Goal: Share content: Share content

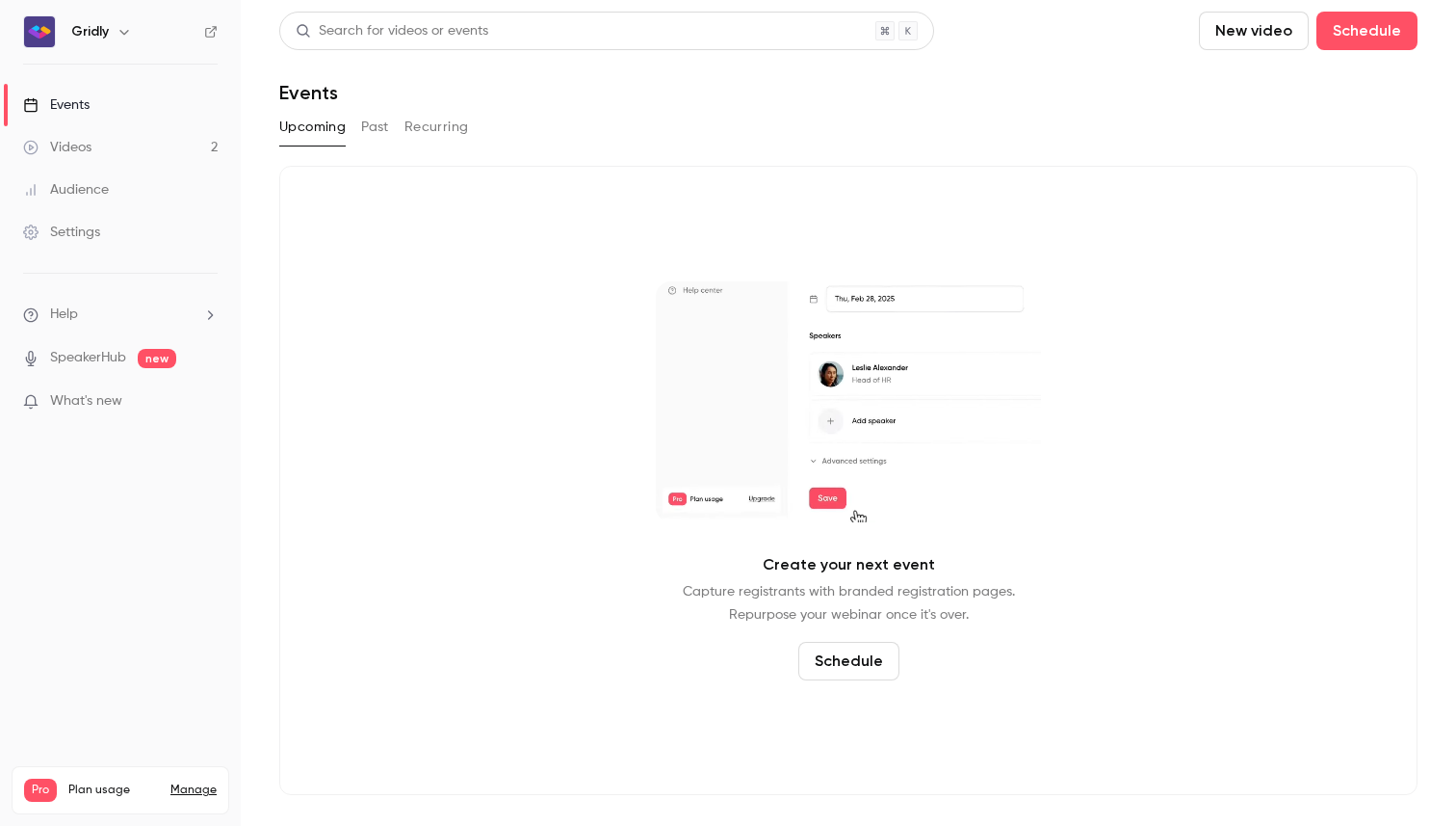
click at [383, 126] on button "Past" at bounding box center [375, 127] width 28 height 31
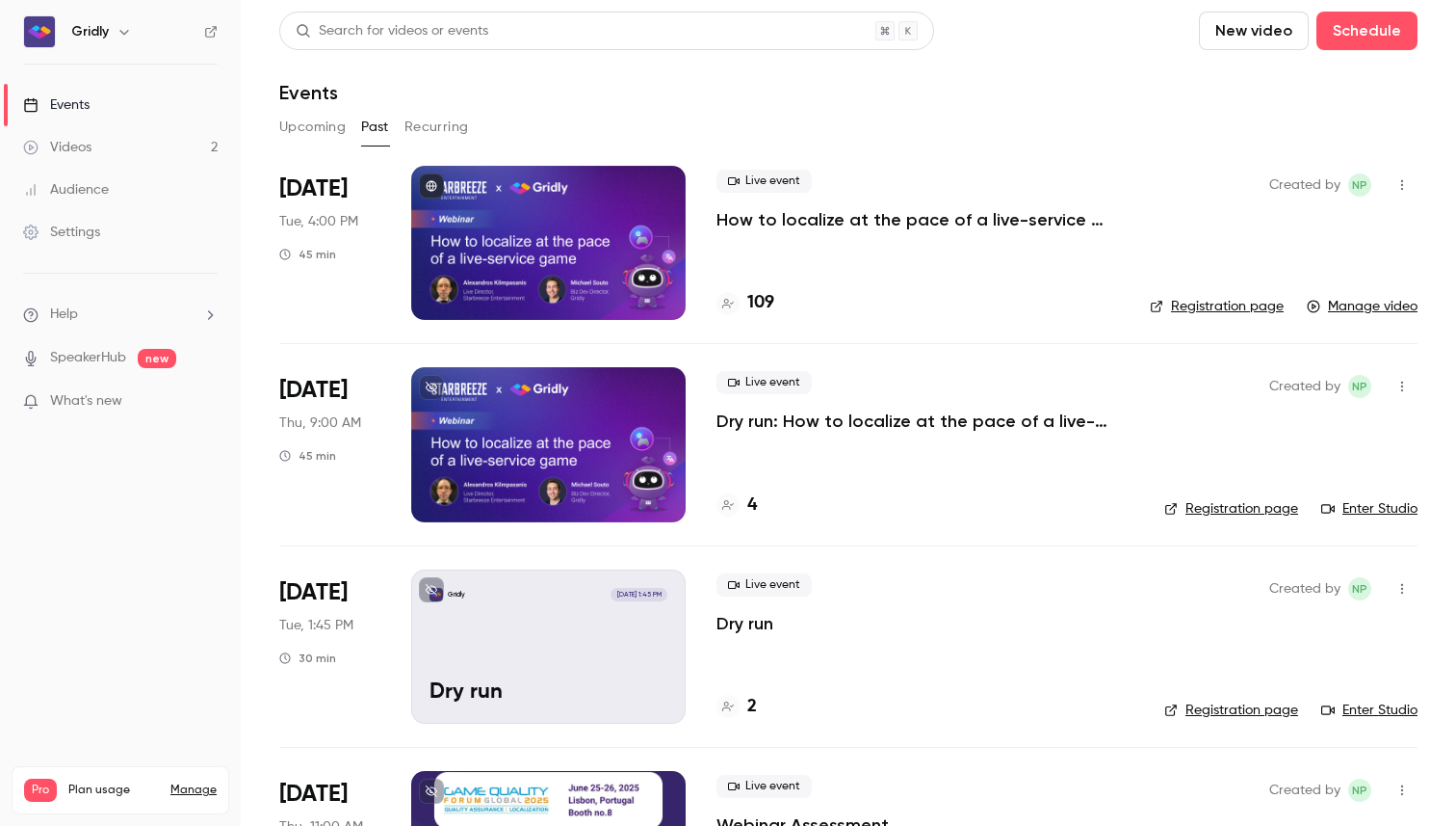
click at [1023, 218] on p "How to localize at the pace of a live-service game" at bounding box center [918, 219] width 403 height 23
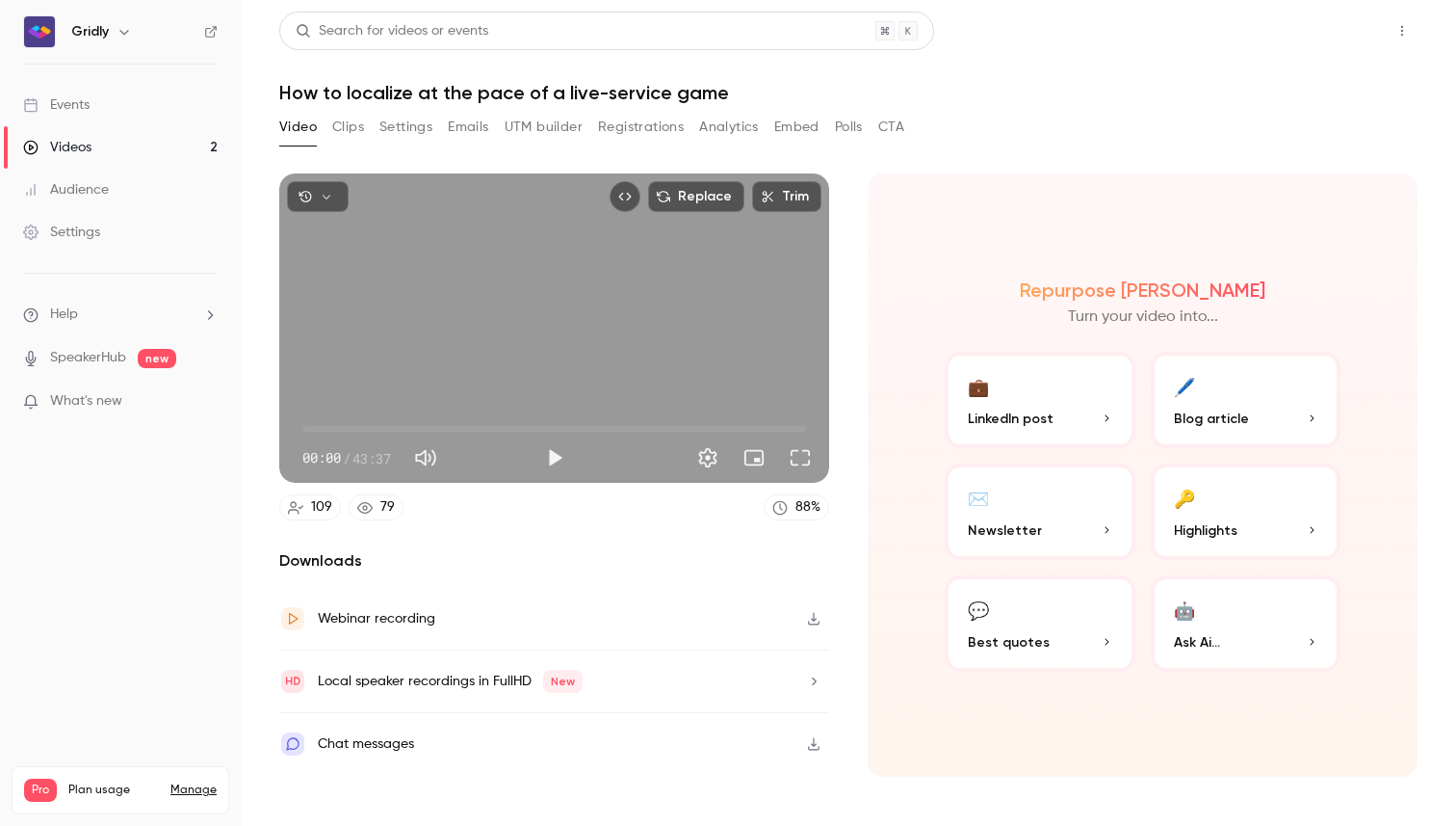
click at [1338, 34] on button "Share" at bounding box center [1333, 31] width 76 height 39
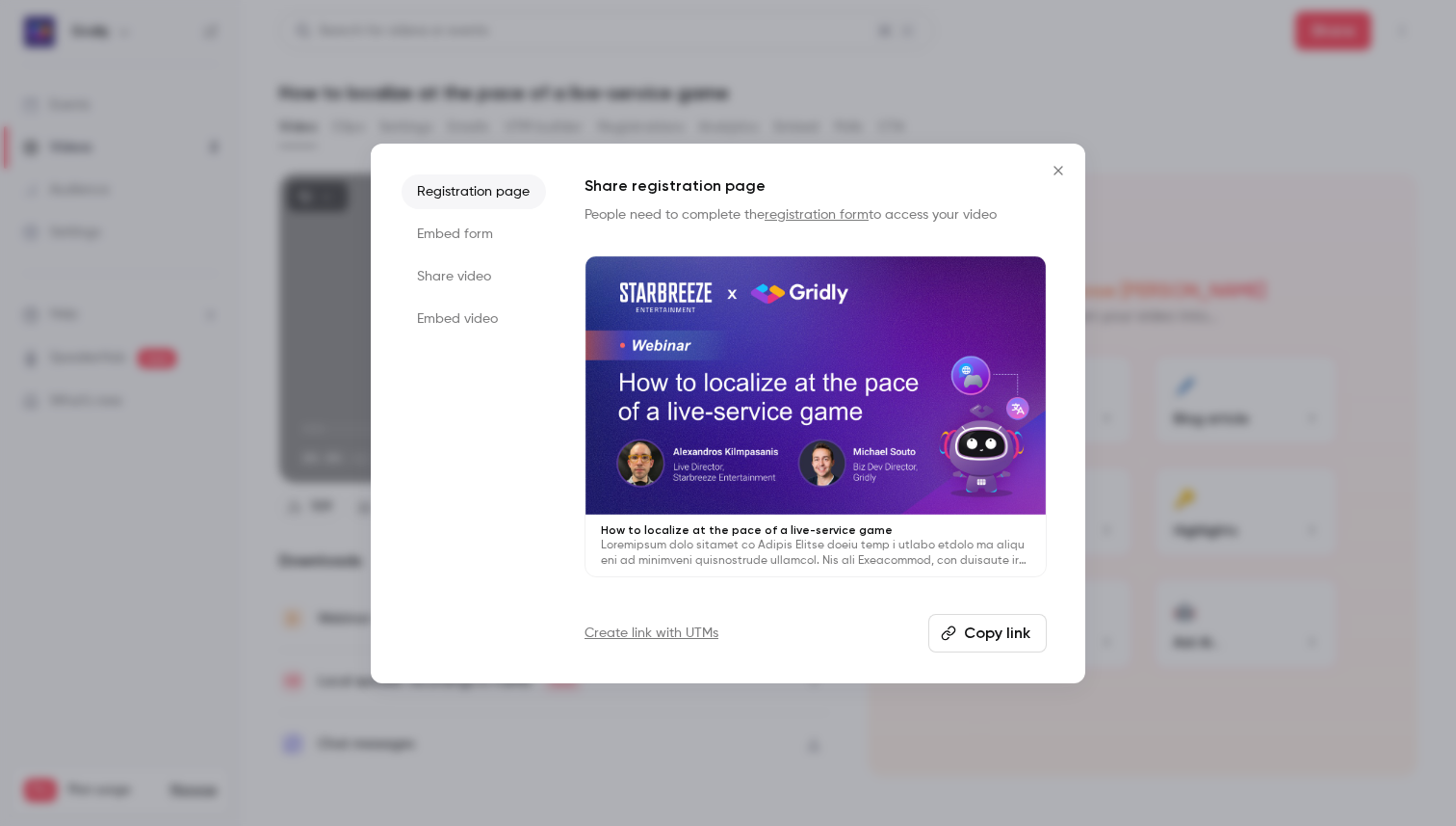
click at [475, 284] on li "Share video" at bounding box center [474, 276] width 145 height 35
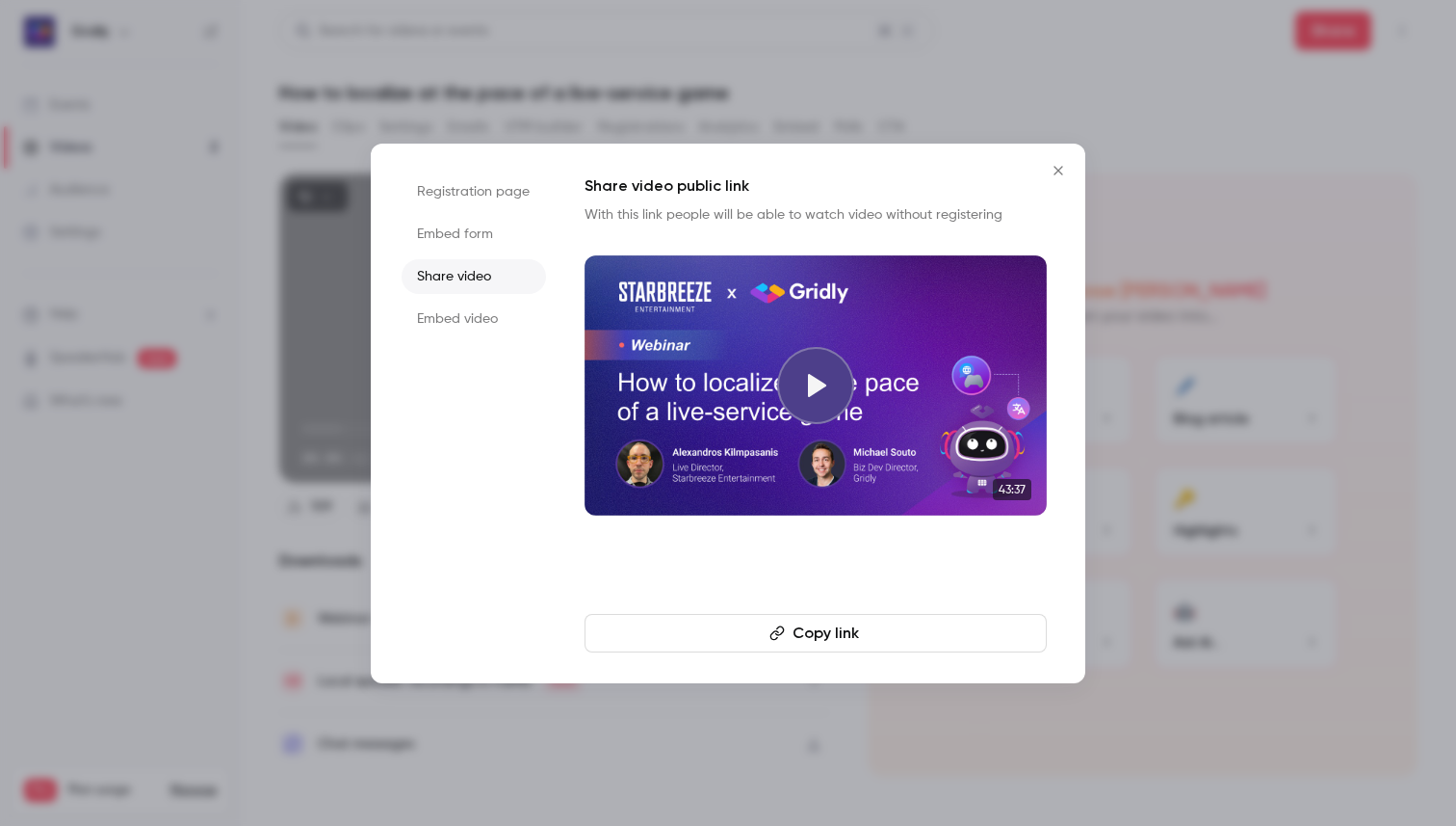
click at [484, 191] on li "Registration page" at bounding box center [474, 192] width 145 height 35
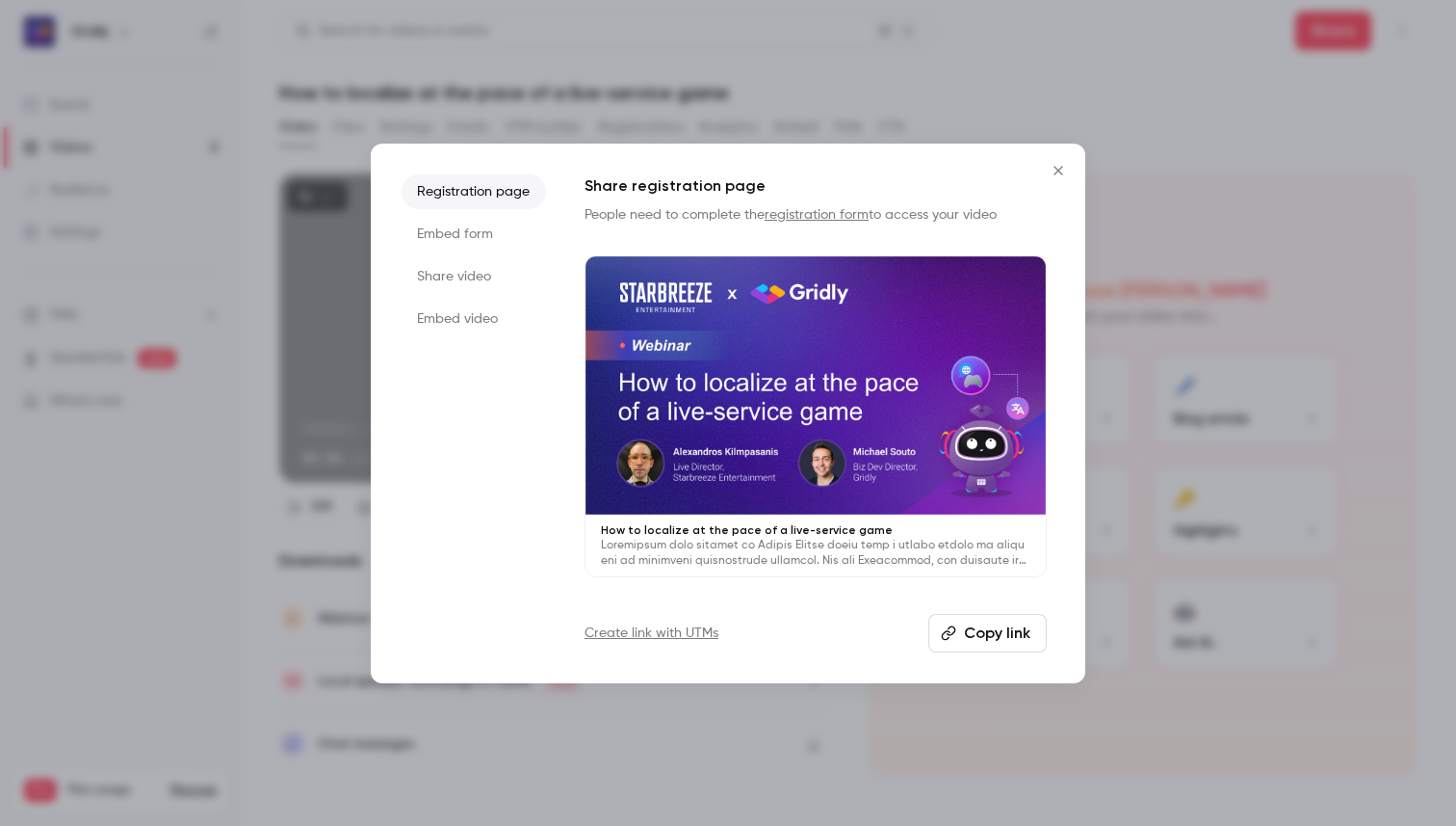
click at [967, 636] on button "Copy link" at bounding box center [988, 632] width 118 height 39
click at [458, 274] on li "Share video" at bounding box center [474, 276] width 145 height 35
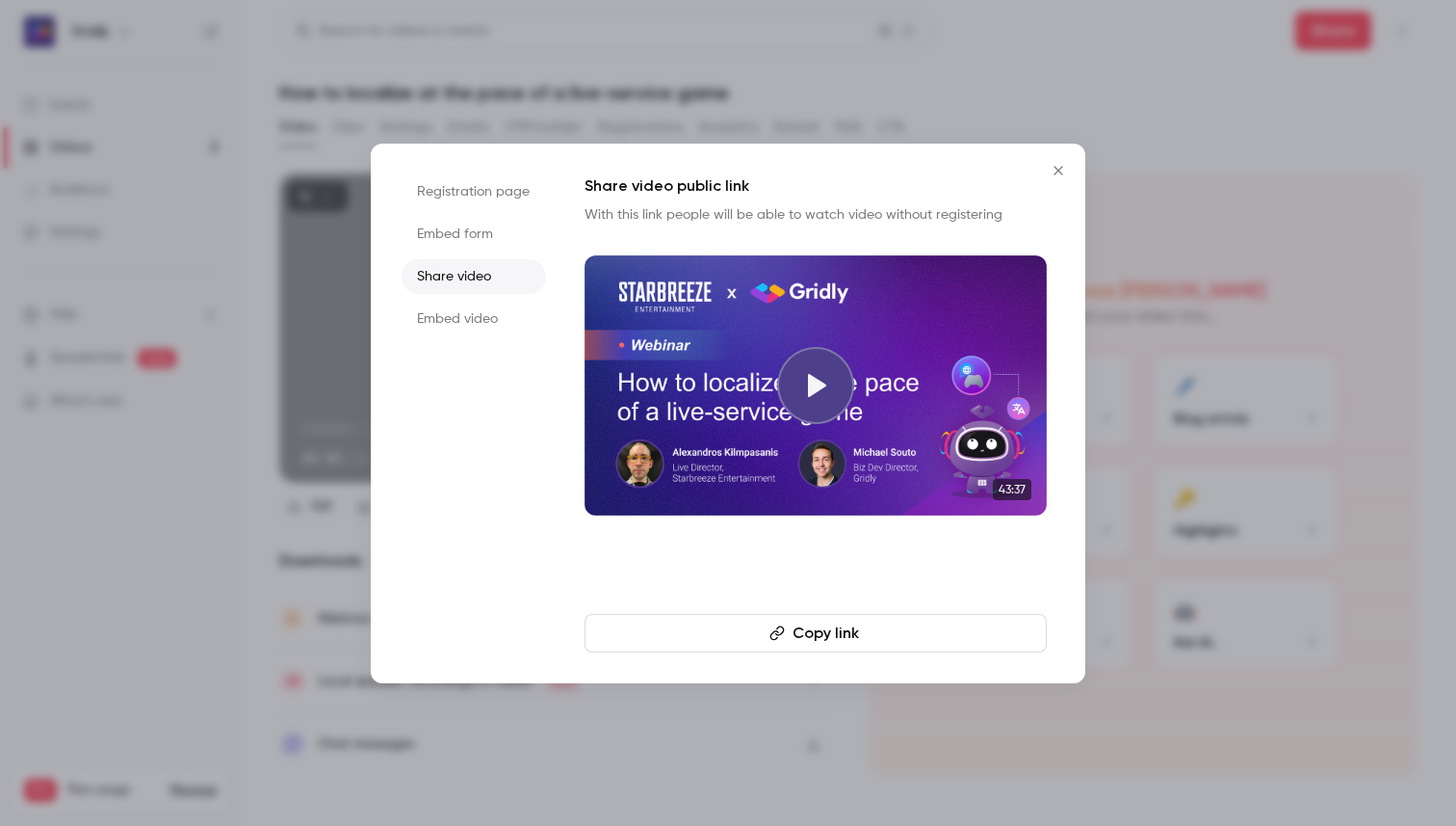
click at [843, 637] on button "Copy link" at bounding box center [816, 632] width 463 height 39
click at [1060, 175] on icon "Close" at bounding box center [1058, 171] width 23 height 16
